Goal: Transaction & Acquisition: Purchase product/service

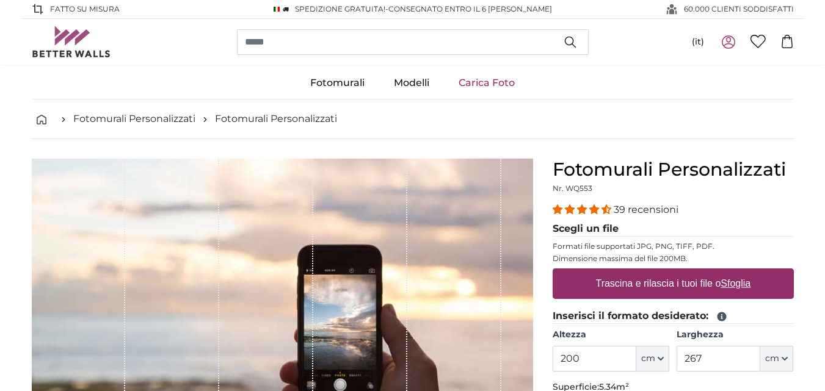
click at [77, 45] on img at bounding box center [71, 41] width 79 height 31
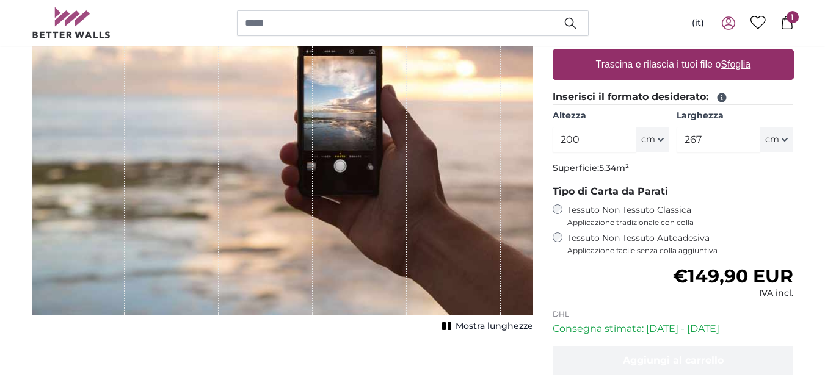
scroll to position [183, 0]
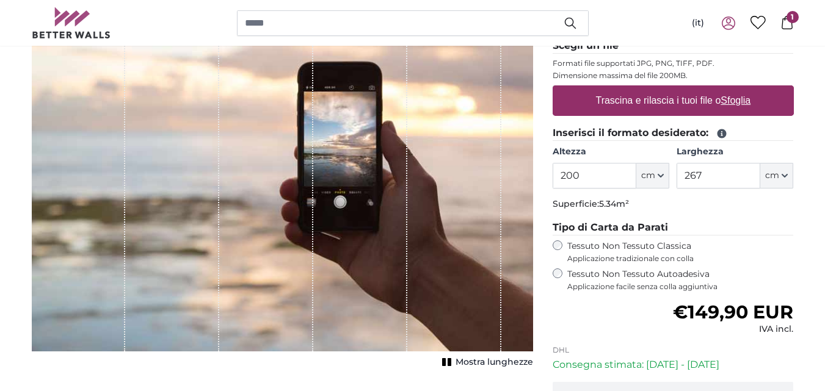
click at [737, 100] on u "Sfoglia" at bounding box center [735, 100] width 30 height 10
click at [737, 89] on input "Trascina e rilascia i tuoi file o Sfoglia" at bounding box center [672, 87] width 241 height 4
type input "**********"
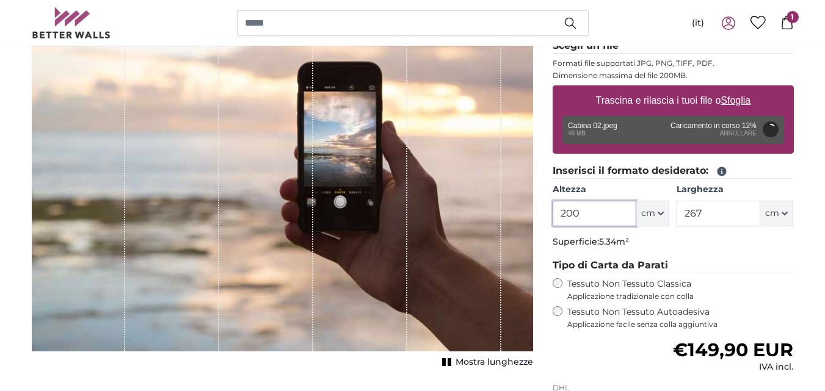
click at [584, 219] on input "200" at bounding box center [594, 214] width 84 height 26
type input "277"
click at [701, 215] on input "267" at bounding box center [718, 214] width 84 height 26
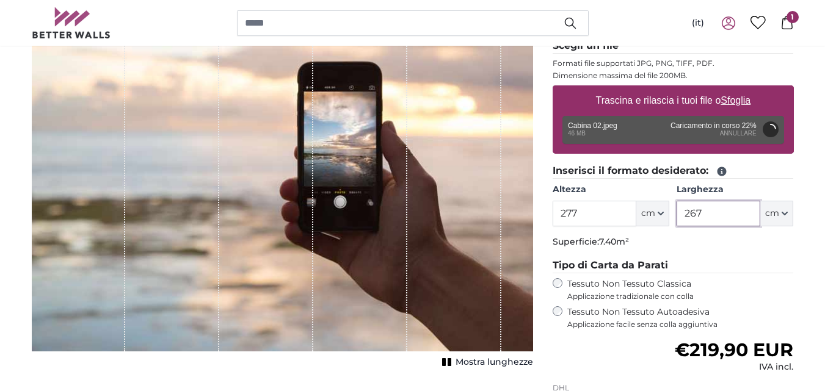
click at [701, 215] on input "267" at bounding box center [718, 214] width 84 height 26
type input "263"
type input "200"
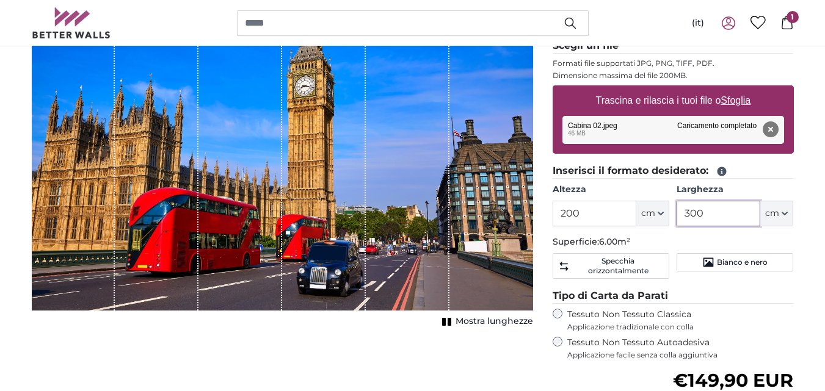
click at [701, 215] on input "300" at bounding box center [718, 214] width 84 height 26
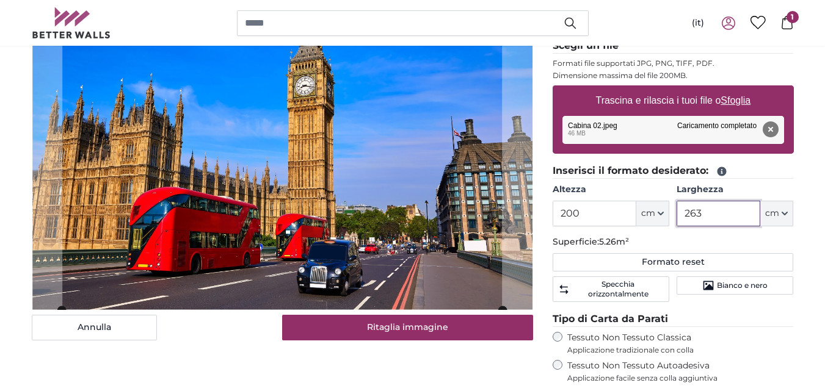
type input "263"
click at [596, 206] on input "200" at bounding box center [594, 214] width 84 height 26
type input "277"
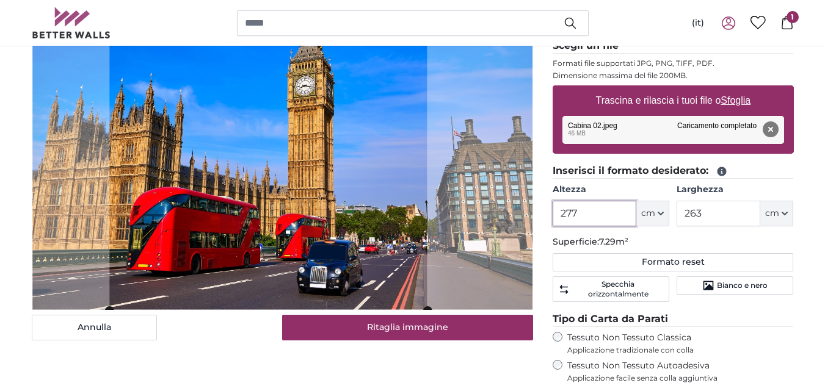
click at [367, 172] on cropper-handle at bounding box center [267, 143] width 317 height 335
click at [408, 189] on cropper-handle at bounding box center [268, 143] width 317 height 335
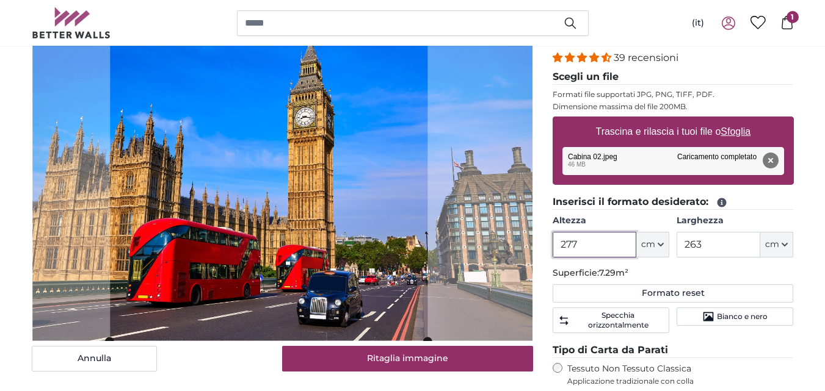
scroll to position [158, 0]
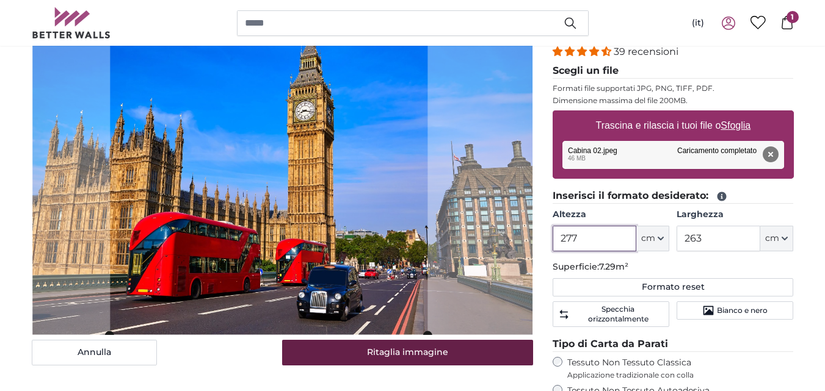
type input "277"
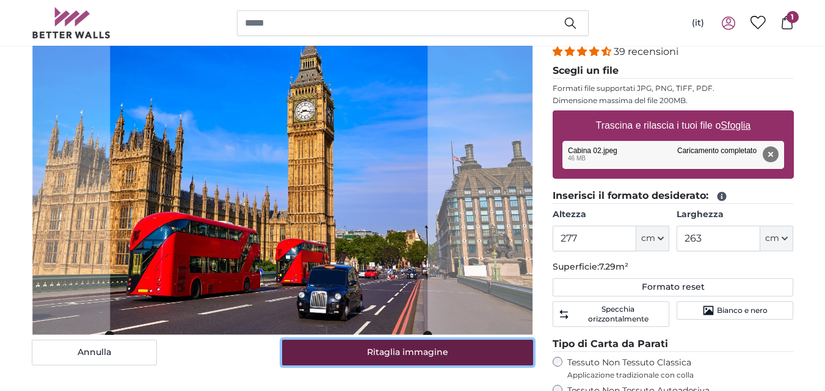
click at [390, 350] on button "Ritaglia immagine" at bounding box center [407, 353] width 251 height 26
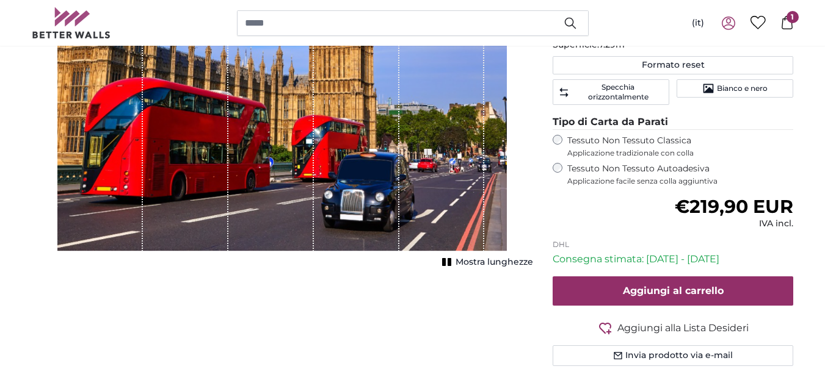
scroll to position [399, 0]
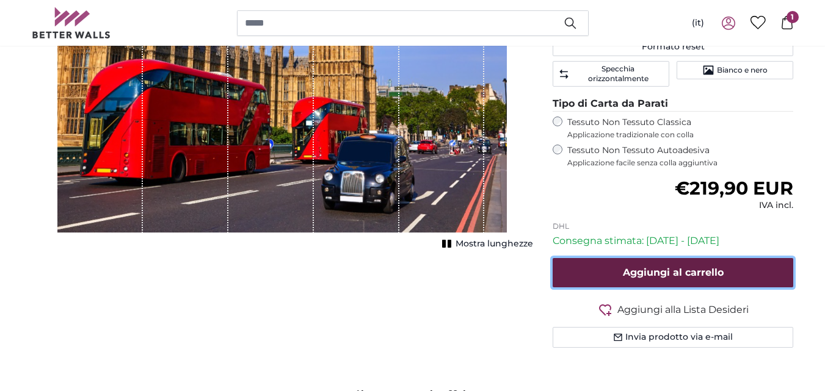
click at [648, 272] on span "Aggiungi al carrello" at bounding box center [673, 273] width 101 height 12
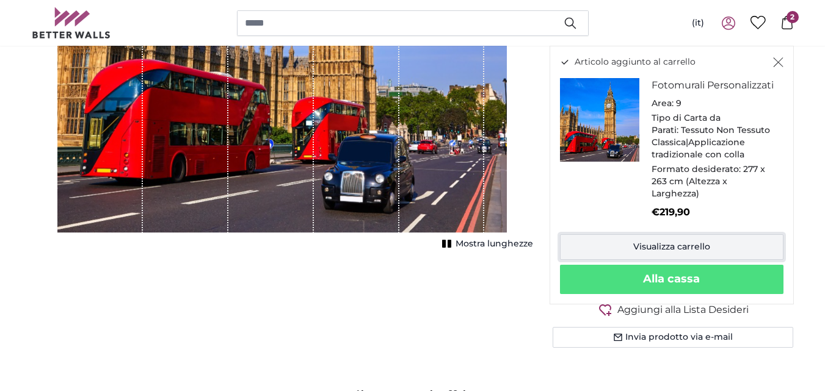
click at [645, 254] on link "Visualizza carrello" at bounding box center [671, 247] width 223 height 26
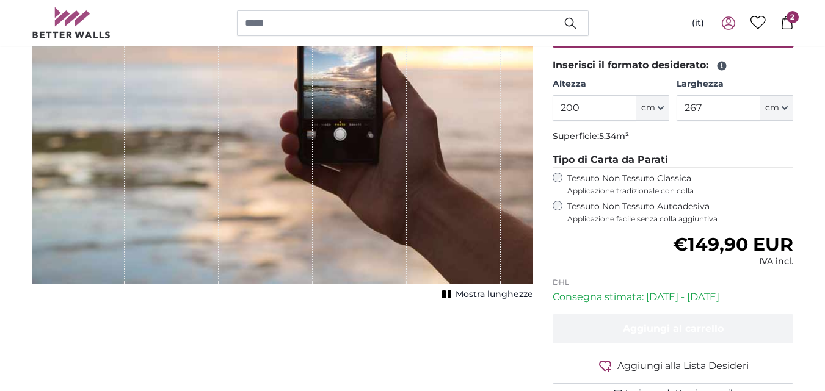
scroll to position [112, 0]
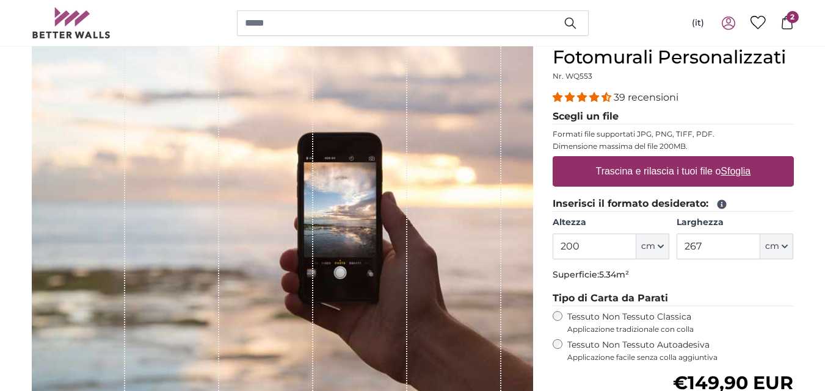
click at [728, 171] on u "Sfoglia" at bounding box center [735, 171] width 30 height 10
click at [728, 160] on input "Trascina e rilascia i tuoi file o Sfoglia" at bounding box center [672, 158] width 241 height 4
type input "**********"
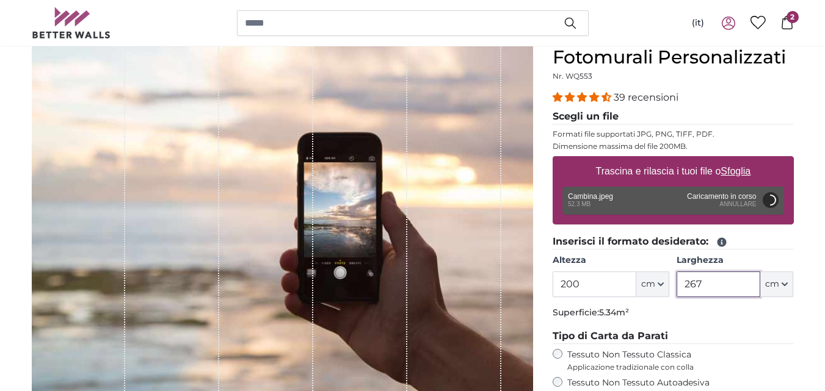
click at [711, 290] on input "267" at bounding box center [718, 285] width 84 height 26
click at [711, 288] on input "267" at bounding box center [718, 285] width 84 height 26
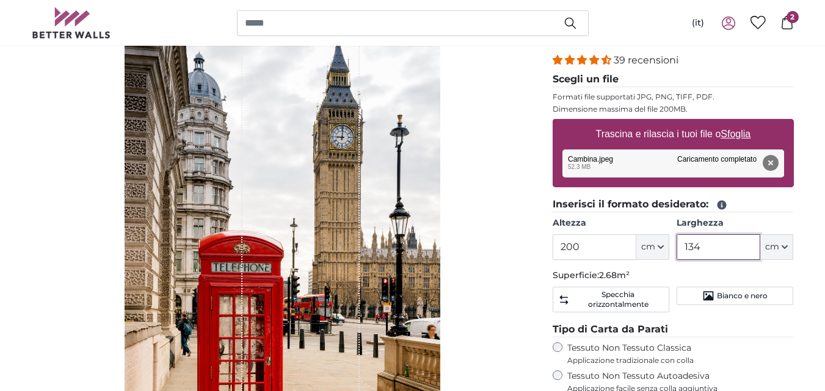
scroll to position [156, 0]
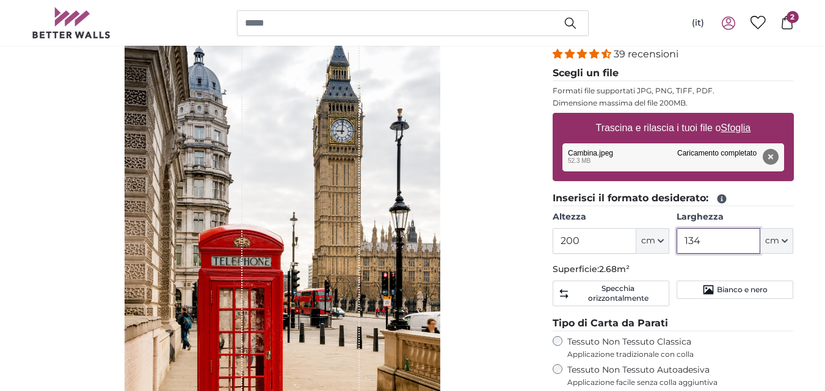
click at [690, 237] on input "134" at bounding box center [718, 241] width 84 height 26
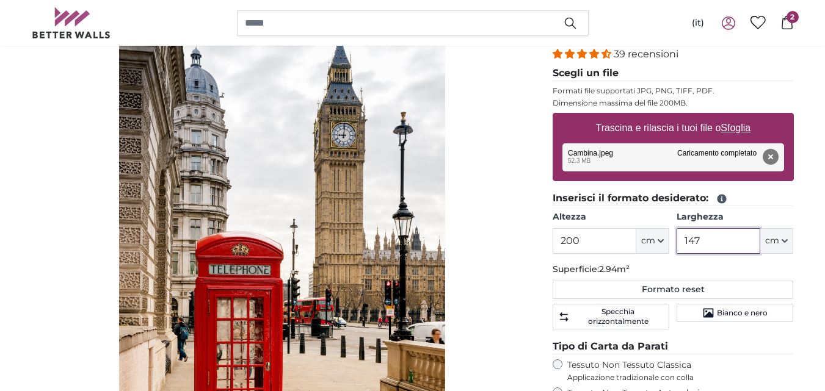
type input "147"
click at [609, 244] on input "200" at bounding box center [594, 241] width 84 height 26
type input "277"
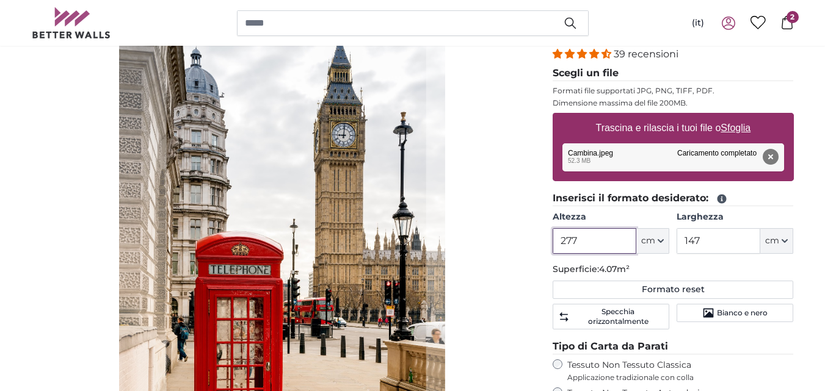
click at [394, 261] on cropper-handle at bounding box center [296, 247] width 259 height 488
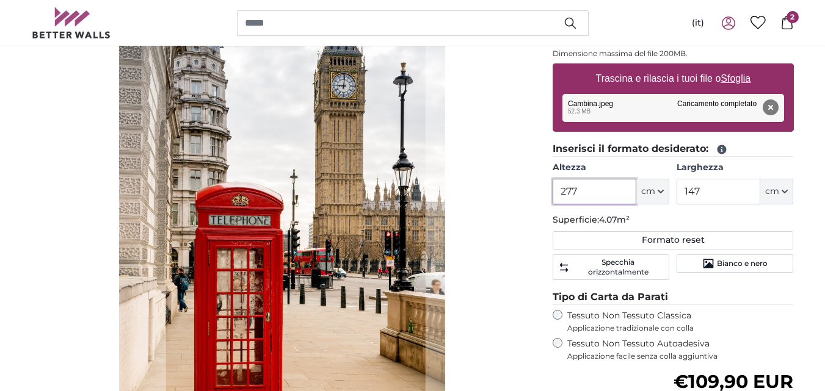
scroll to position [242, 0]
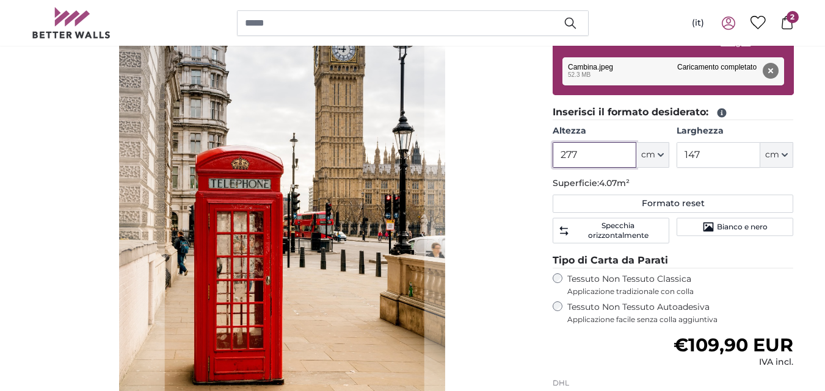
click at [355, 159] on cropper-handle at bounding box center [294, 161] width 259 height 488
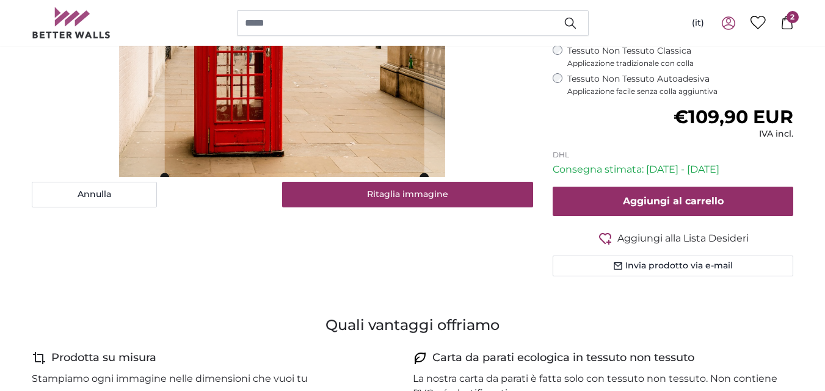
scroll to position [396, 0]
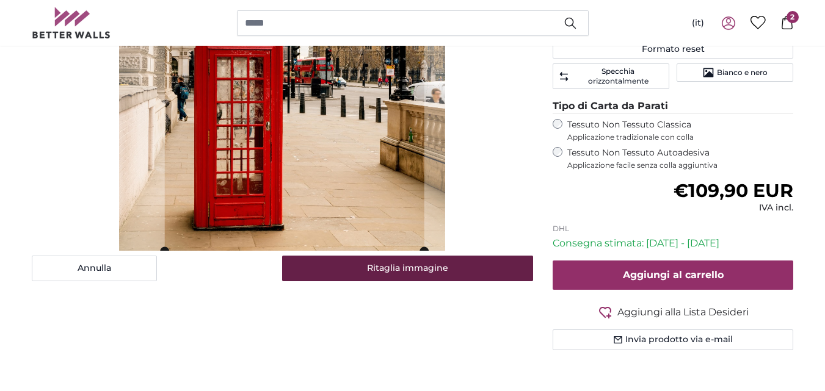
type input "277"
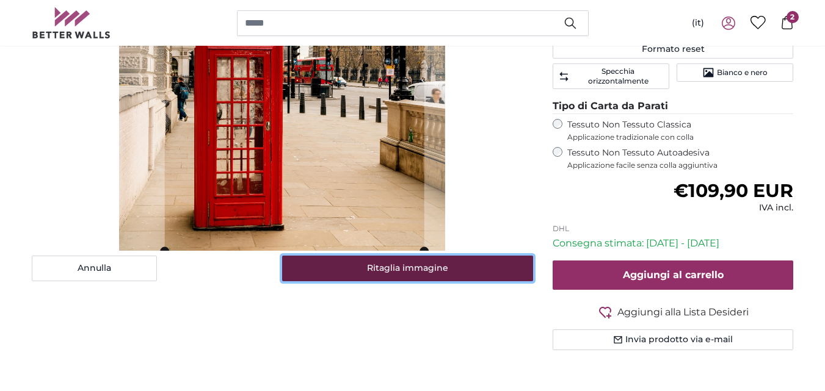
click at [474, 261] on button "Ritaglia immagine" at bounding box center [407, 269] width 251 height 26
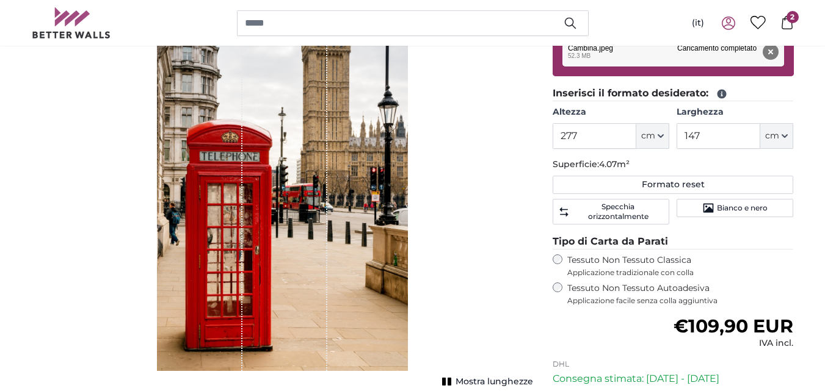
scroll to position [488, 0]
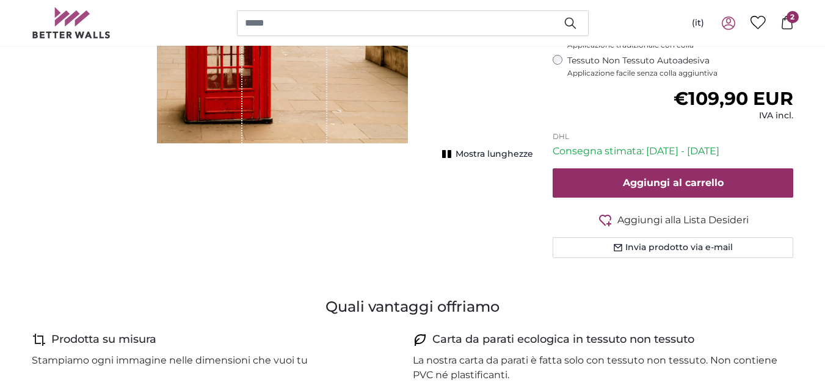
click at [466, 147] on button "Mostra lunghezze" at bounding box center [485, 154] width 95 height 17
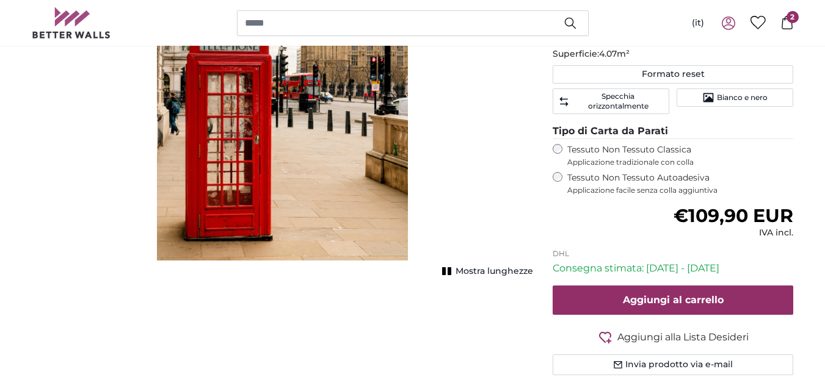
scroll to position [396, 0]
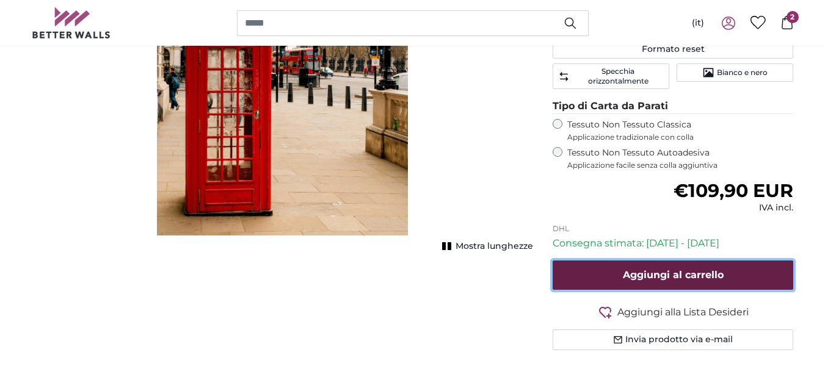
click at [674, 271] on span "Aggiungi al carrello" at bounding box center [673, 275] width 101 height 12
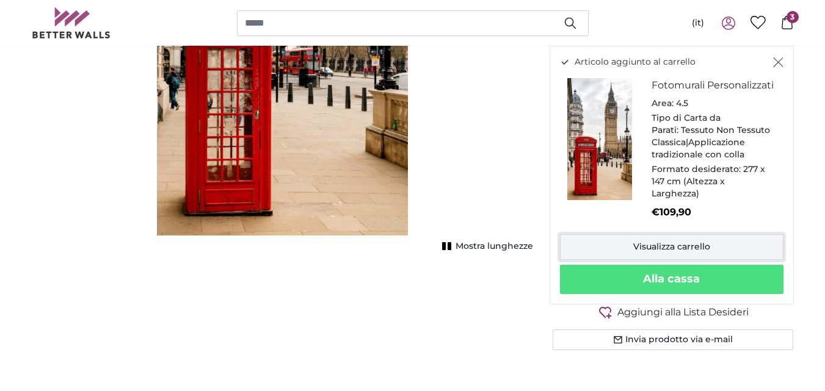
click at [679, 260] on link "Visualizza carrello" at bounding box center [671, 247] width 223 height 26
